Goal: Task Accomplishment & Management: Use online tool/utility

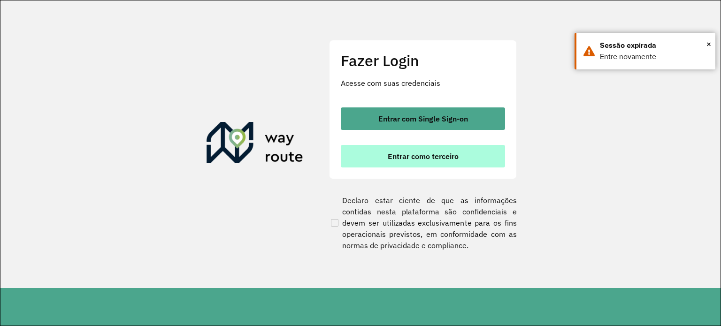
click at [387, 148] on button "Entrar como terceiro" at bounding box center [423, 156] width 164 height 23
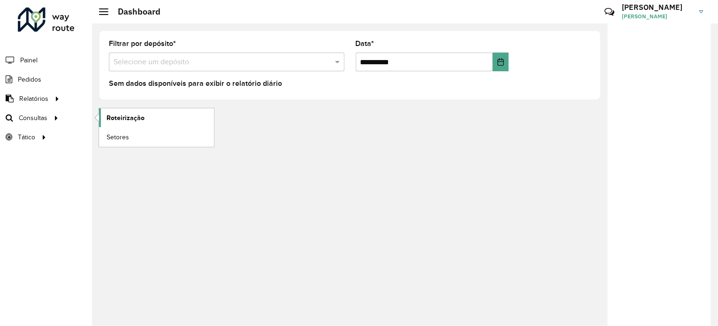
click at [136, 116] on span "Roteirização" at bounding box center [126, 118] width 38 height 10
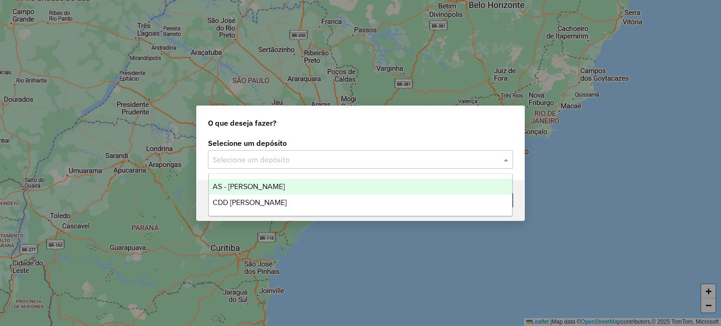
click at [261, 161] on input "text" at bounding box center [351, 159] width 277 height 11
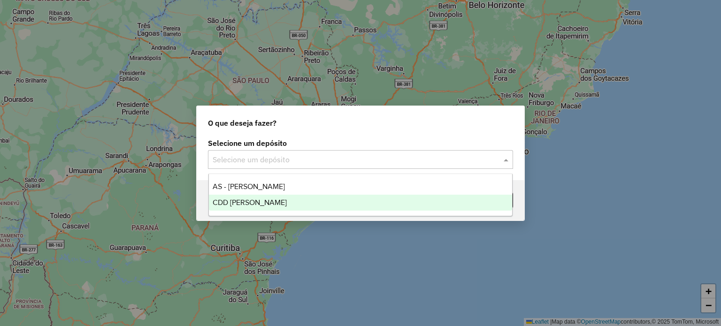
click at [268, 202] on span "CDD João Pessoa" at bounding box center [250, 203] width 74 height 8
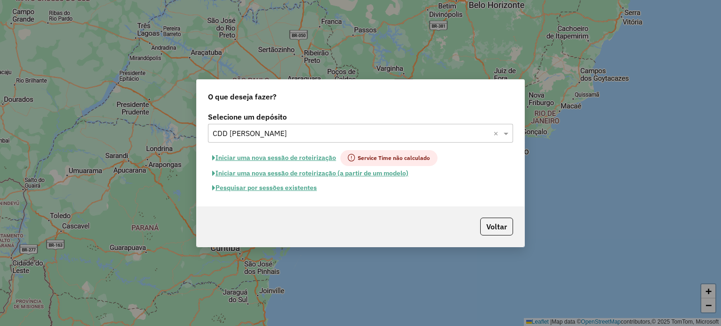
click at [269, 190] on button "Pesquisar por sessões existentes" at bounding box center [264, 188] width 113 height 15
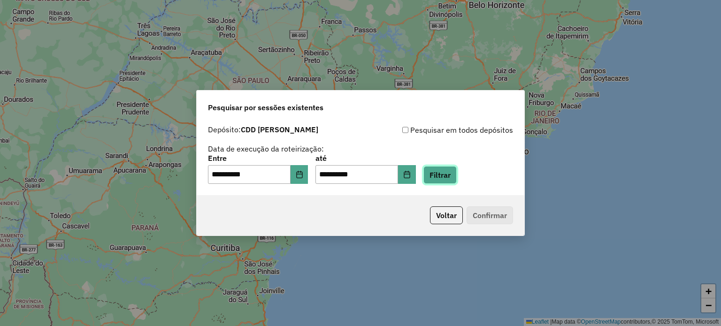
click at [449, 171] on button "Filtrar" at bounding box center [440, 175] width 33 height 18
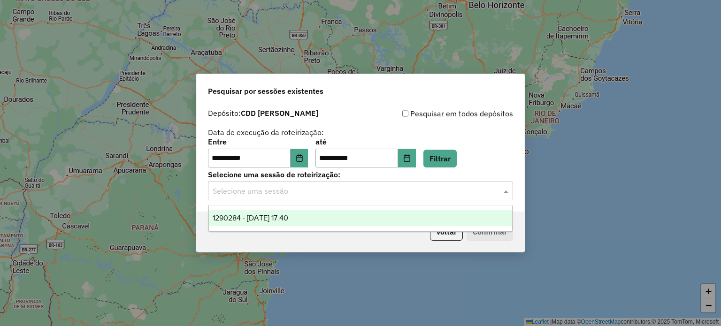
click at [325, 187] on input "text" at bounding box center [351, 191] width 277 height 11
click at [317, 218] on div "1290284 - 08/10/2025 17:40" at bounding box center [361, 218] width 304 height 16
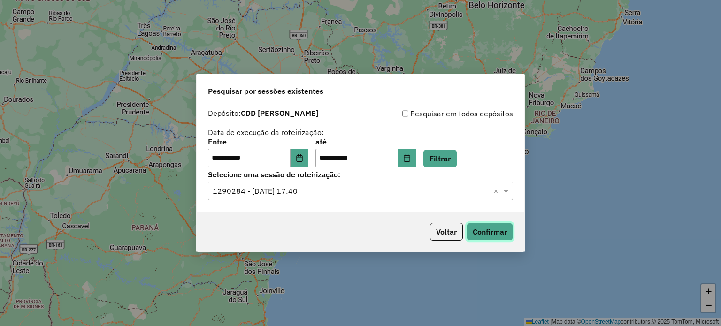
click at [489, 228] on button "Confirmar" at bounding box center [490, 232] width 46 height 18
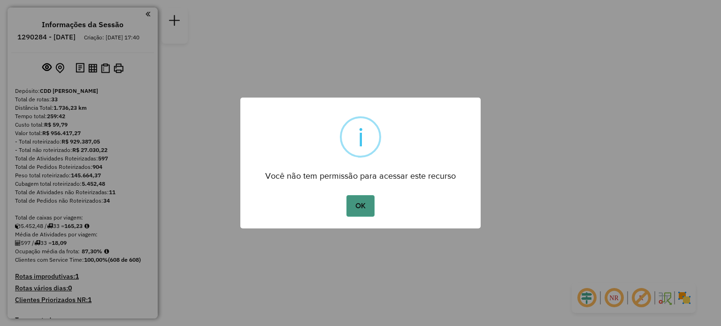
click at [367, 202] on button "OK" at bounding box center [361, 206] width 28 height 22
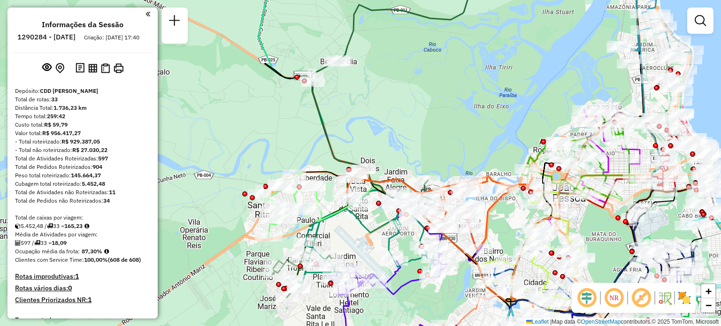
click at [582, 294] on em at bounding box center [587, 298] width 23 height 23
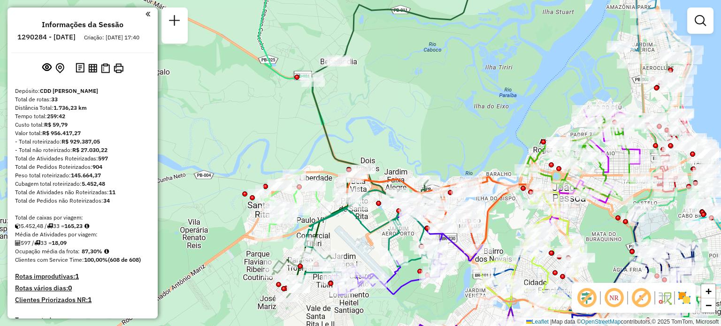
click at [684, 296] on img at bounding box center [684, 298] width 15 height 15
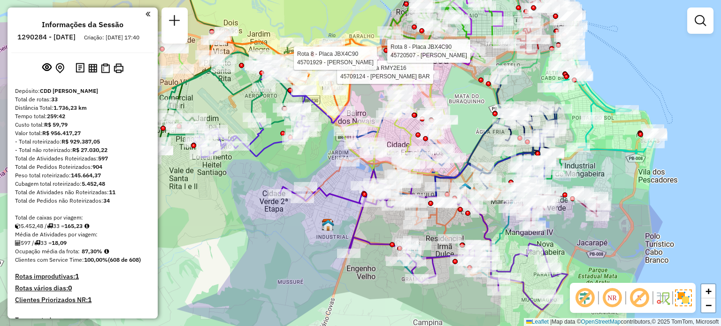
select select "**********"
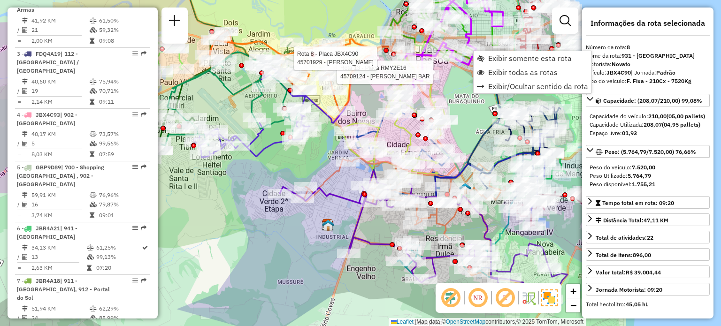
scroll to position [735, 0]
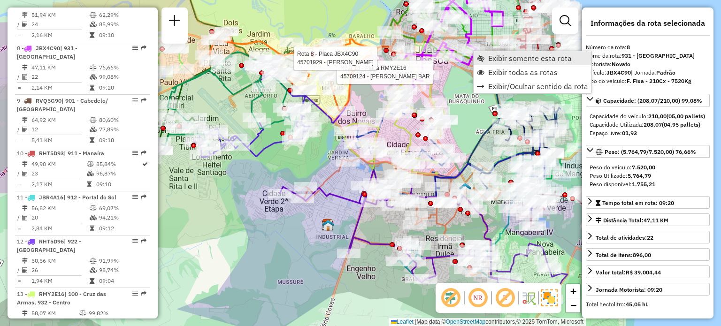
click at [533, 55] on span "Exibir somente esta rota" at bounding box center [530, 58] width 84 height 8
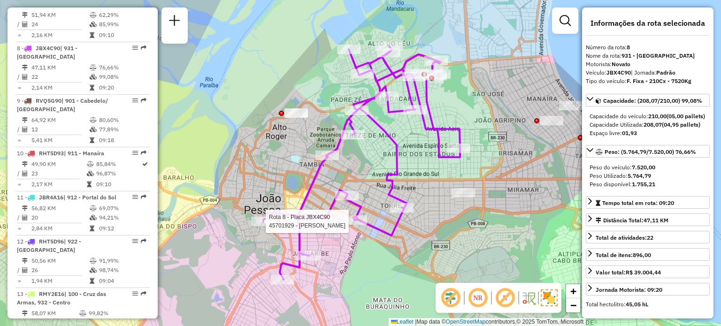
click at [244, 183] on div "Rota 8 - Placa JBX4C90 45701929 - JUAREZ FERNANDES CAV Janela de atendimento Gr…" at bounding box center [360, 163] width 721 height 326
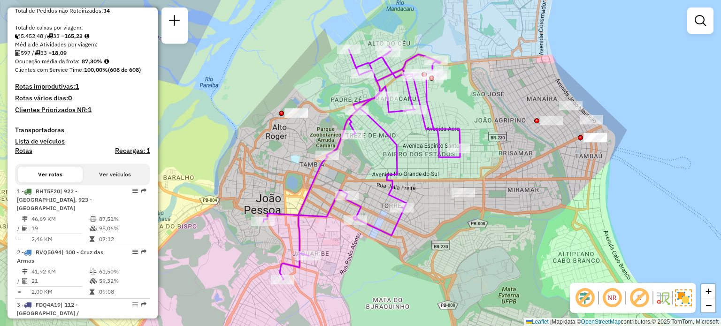
scroll to position [0, 0]
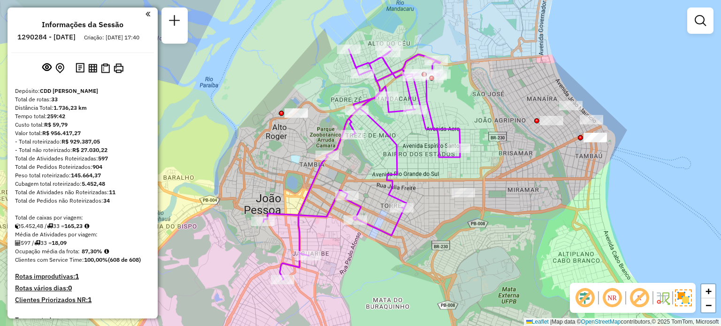
click at [146, 12] on em at bounding box center [148, 14] width 5 height 8
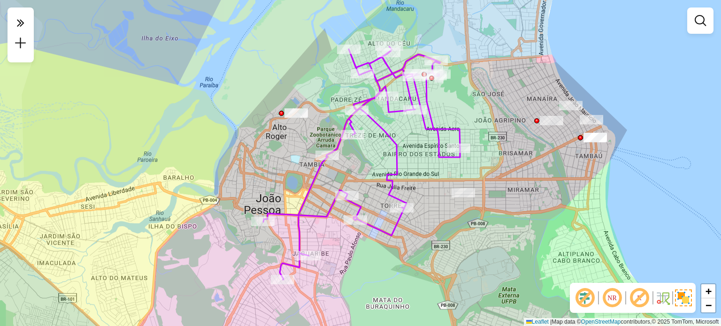
click at [618, 297] on em at bounding box center [612, 298] width 23 height 23
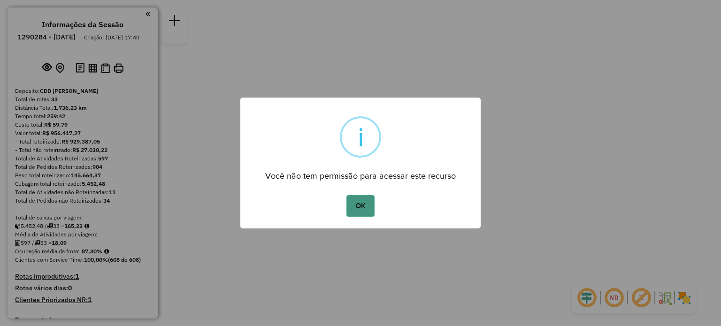
click at [365, 203] on button "OK" at bounding box center [361, 206] width 28 height 22
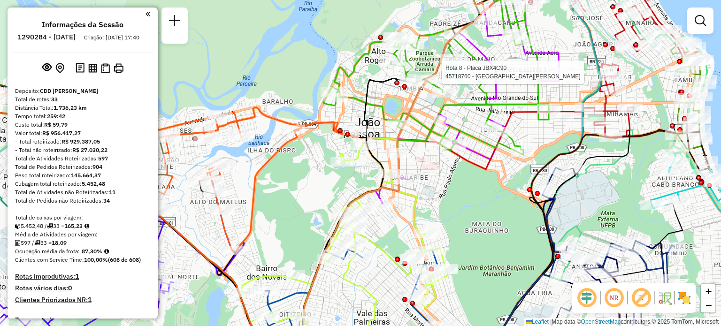
select select "**********"
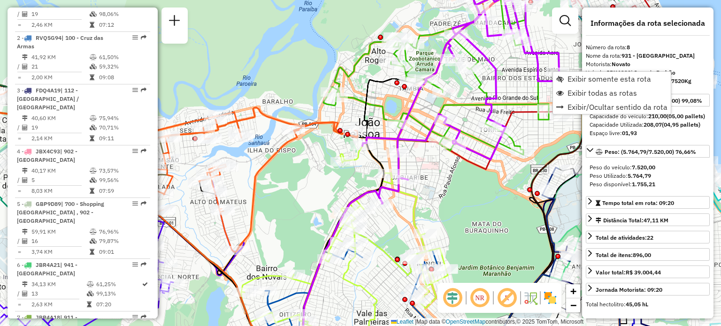
scroll to position [735, 0]
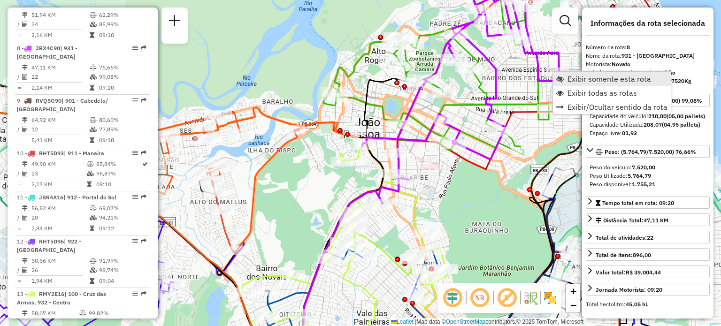
click at [624, 78] on span "Exibir somente esta rota" at bounding box center [610, 79] width 84 height 8
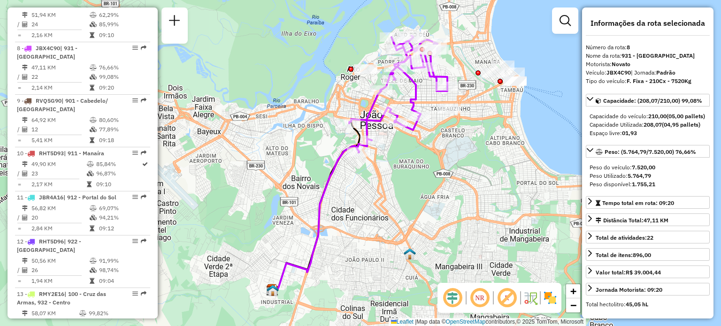
click at [460, 299] on em at bounding box center [452, 298] width 23 height 23
click at [484, 294] on em at bounding box center [480, 298] width 23 height 23
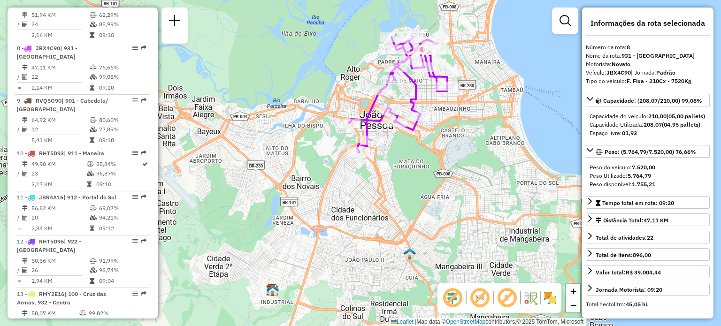
click at [551, 297] on img at bounding box center [550, 298] width 15 height 15
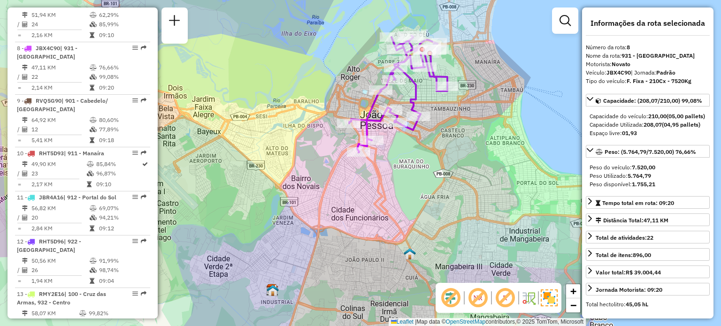
click at [551, 297] on img at bounding box center [549, 298] width 17 height 17
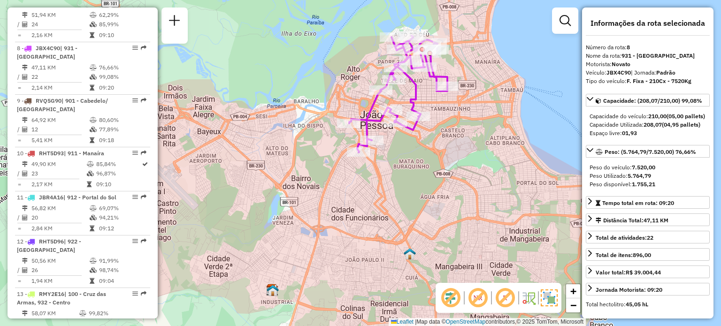
click at [554, 299] on img at bounding box center [549, 298] width 17 height 17
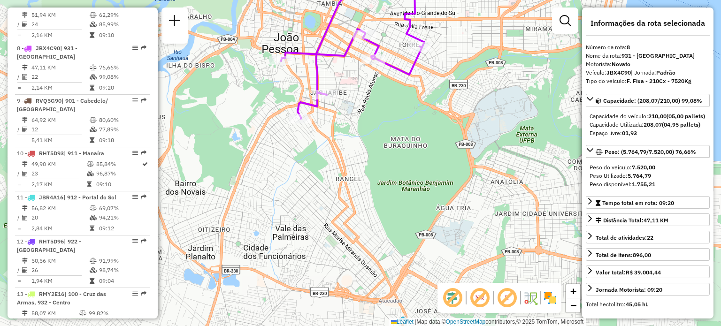
click at [496, 175] on div "Janela de atendimento Grade de atendimento Capacidade Transportadoras Veículos …" at bounding box center [360, 163] width 721 height 326
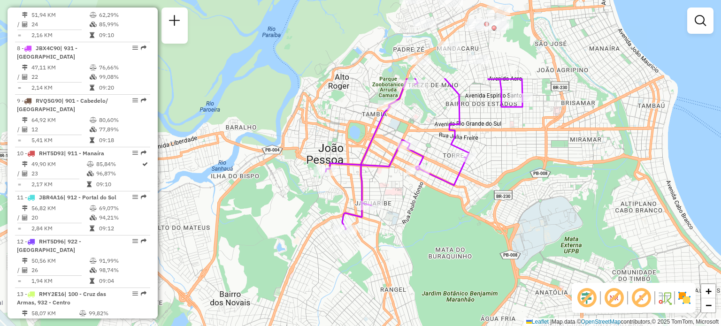
drag, startPoint x: 242, startPoint y: 154, endPoint x: 258, endPoint y: 234, distance: 82.0
click at [266, 247] on div "Janela de atendimento Grade de atendimento Capacidade Transportadoras Veículos …" at bounding box center [360, 163] width 721 height 326
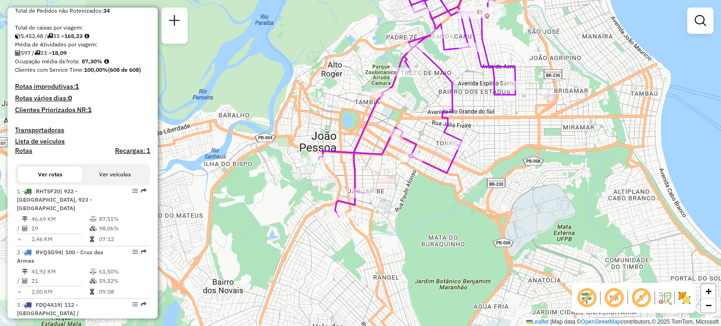
scroll to position [0, 0]
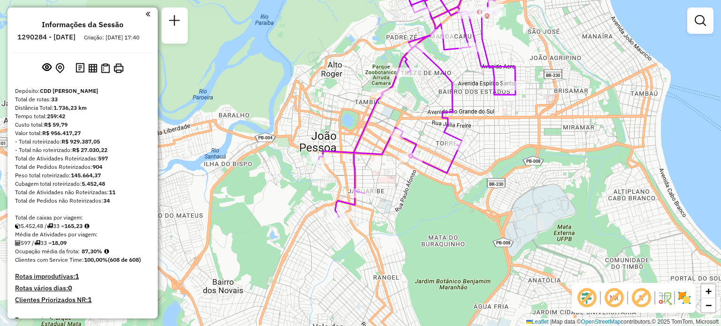
click at [146, 15] on em at bounding box center [148, 14] width 5 height 8
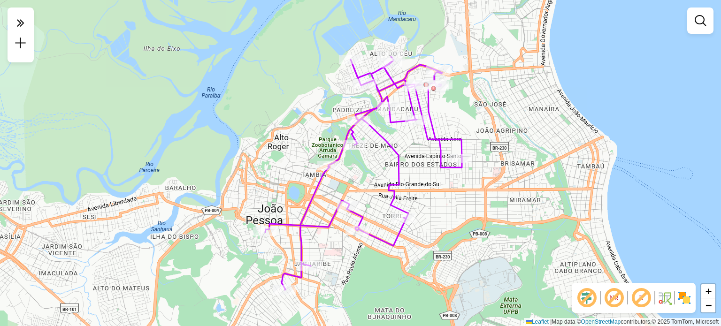
drag, startPoint x: 209, startPoint y: 42, endPoint x: 160, endPoint y: 110, distance: 84.7
click at [158, 111] on div "Janela de atendimento Grade de atendimento Capacidade Transportadoras Veículos …" at bounding box center [360, 163] width 721 height 326
